Goal: Task Accomplishment & Management: Complete application form

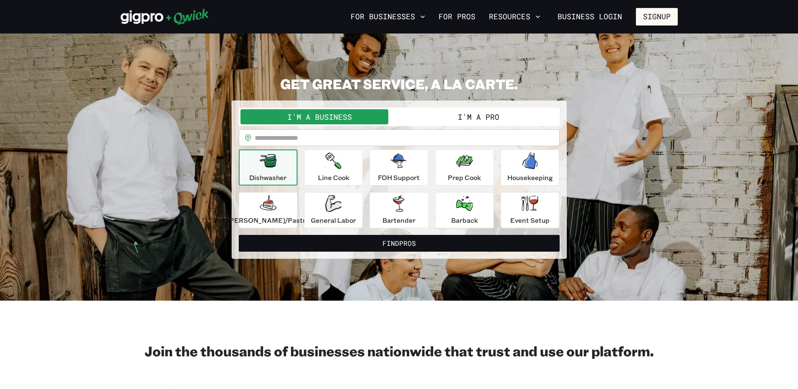
click at [471, 115] on button "I'm a Pro" at bounding box center [478, 116] width 159 height 15
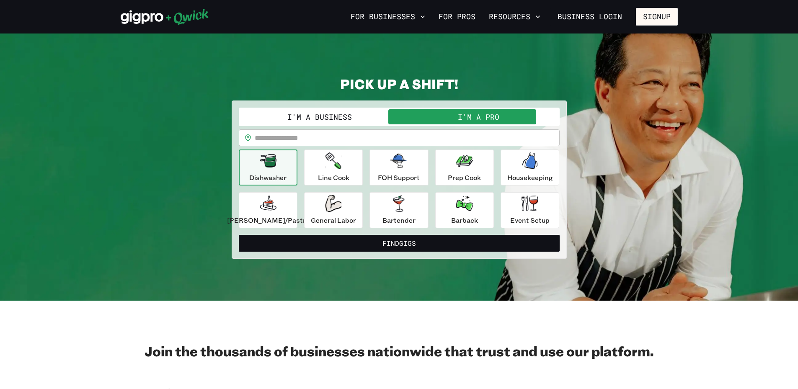
click at [314, 143] on input "text" at bounding box center [407, 137] width 305 height 17
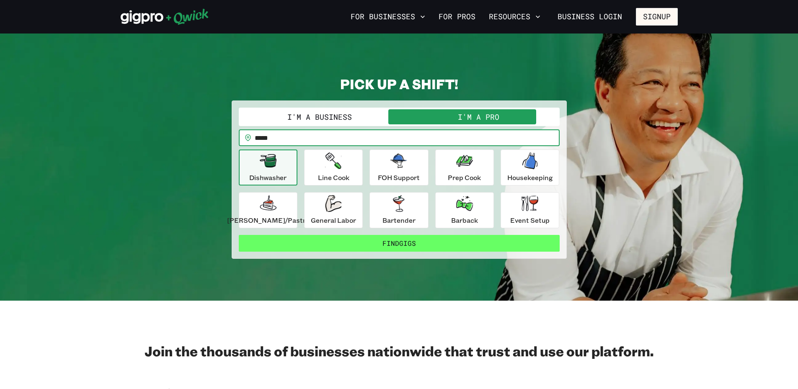
type input "*****"
click at [402, 243] on button "Find Gigs" at bounding box center [399, 243] width 321 height 17
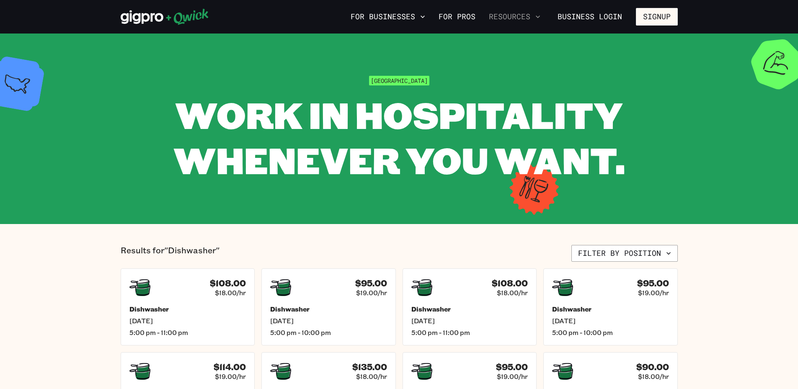
click at [492, 21] on button "Resources" at bounding box center [515, 17] width 58 height 14
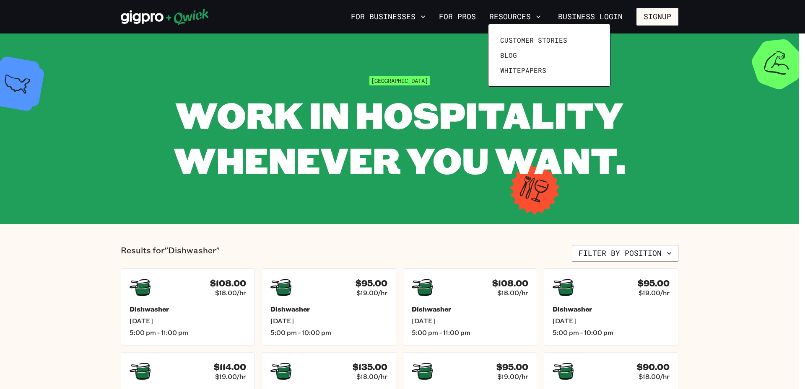
click at [470, 18] on div at bounding box center [402, 194] width 805 height 389
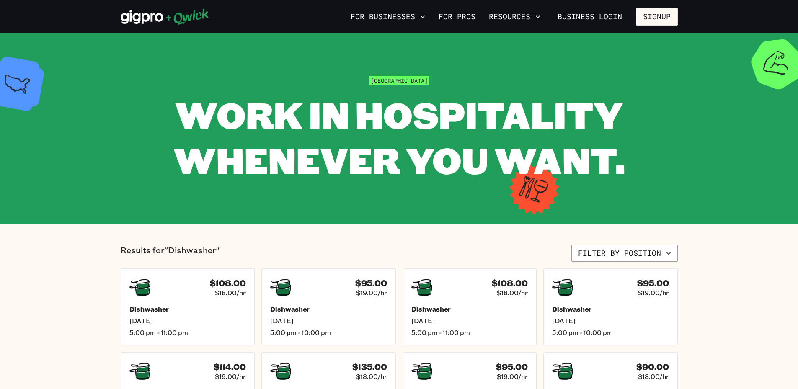
click at [470, 18] on link "For Pros" at bounding box center [457, 17] width 44 height 14
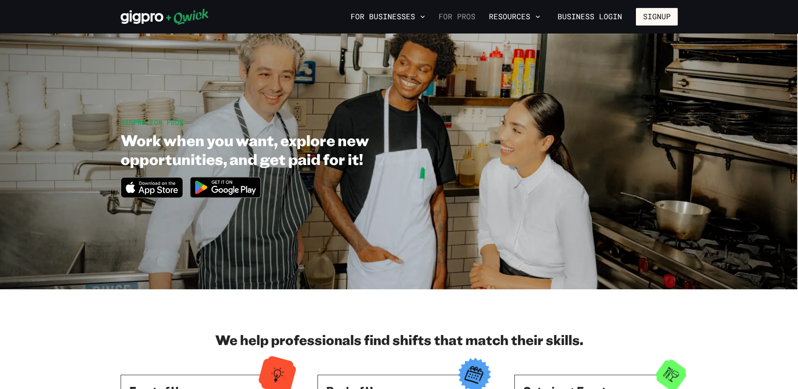
click at [453, 20] on link "For Pros" at bounding box center [457, 17] width 44 height 14
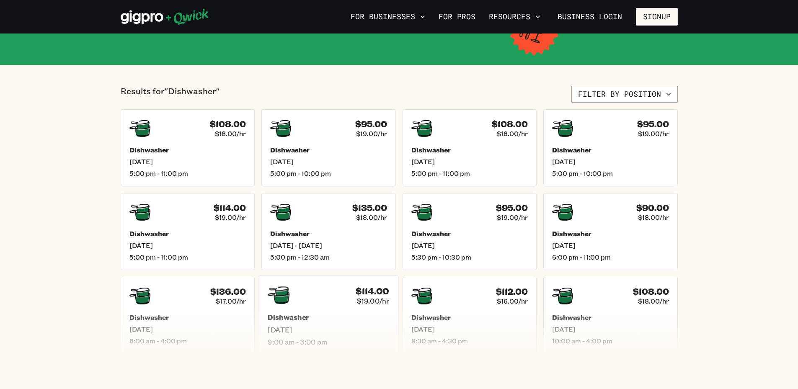
scroll to position [210, 0]
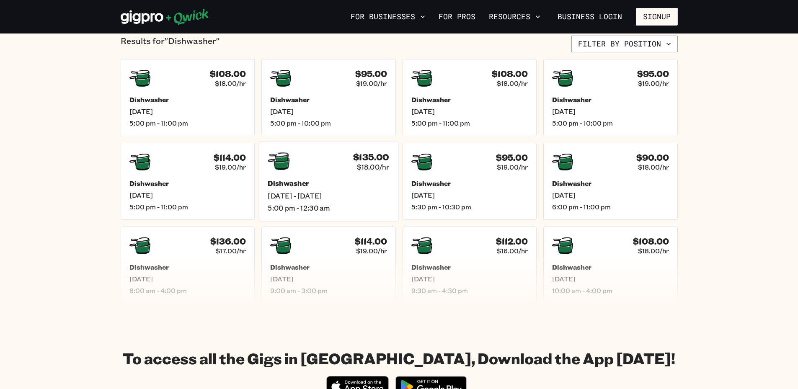
click at [386, 207] on span "5:00 pm - 12:30 am" at bounding box center [329, 208] width 122 height 9
